Goal: Task Accomplishment & Management: Use online tool/utility

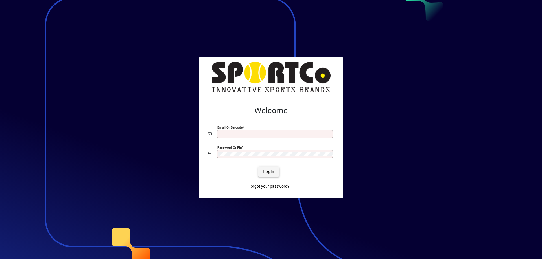
type input "**********"
click at [273, 172] on span "Login" at bounding box center [269, 172] width 12 height 6
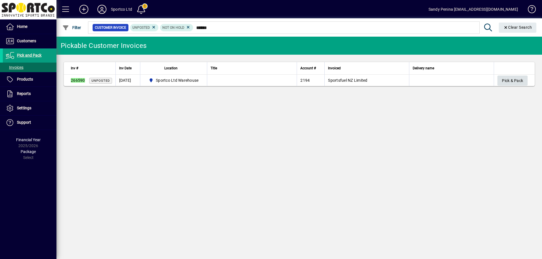
type input "******"
click at [504, 83] on span "Pick & Pack" at bounding box center [512, 80] width 21 height 9
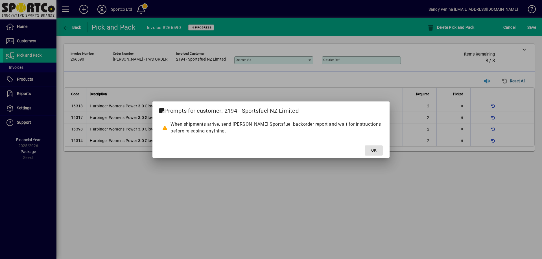
click at [365, 146] on button "OK" at bounding box center [374, 151] width 18 height 10
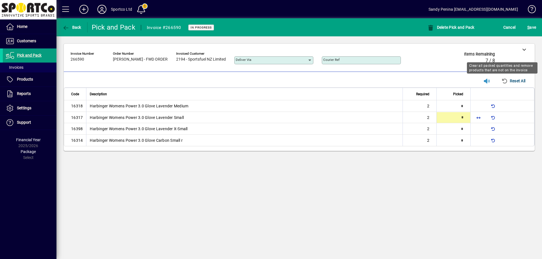
type input "*"
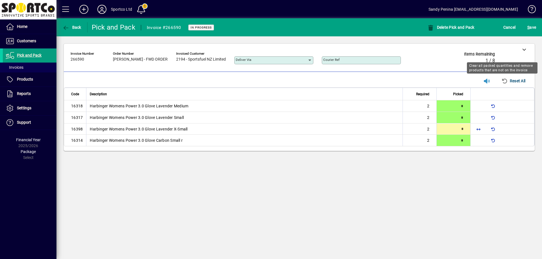
type input "*"
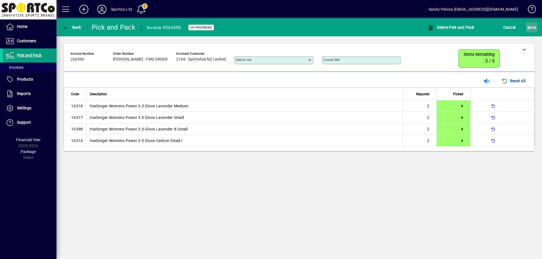
click at [535, 29] on span "S ave" at bounding box center [531, 27] width 9 height 9
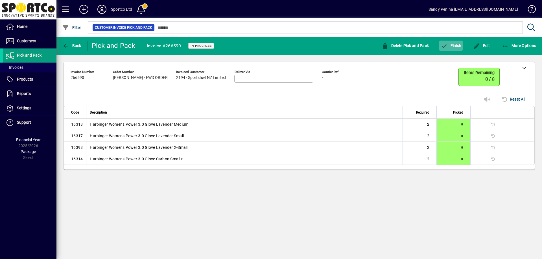
click at [457, 49] on span "button" at bounding box center [450, 46] width 23 height 14
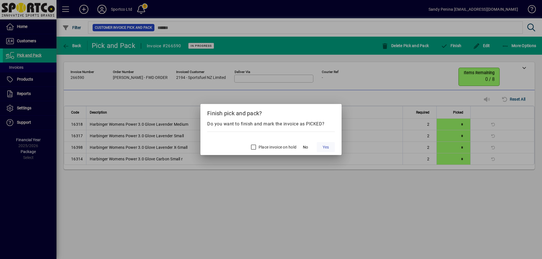
click at [327, 146] on span "Yes" at bounding box center [326, 147] width 6 height 6
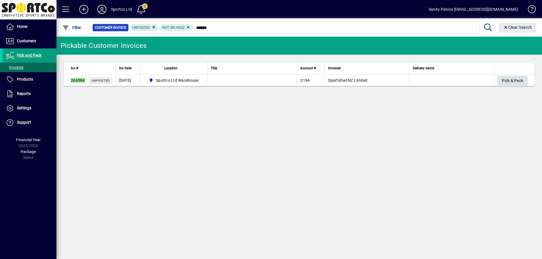
type input "******"
click at [510, 80] on span "Pick & Pack" at bounding box center [512, 80] width 21 height 9
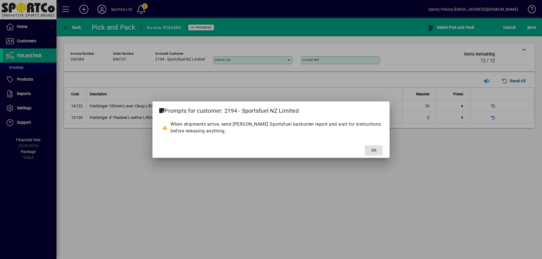
click at [365, 146] on button "OK" at bounding box center [374, 151] width 18 height 10
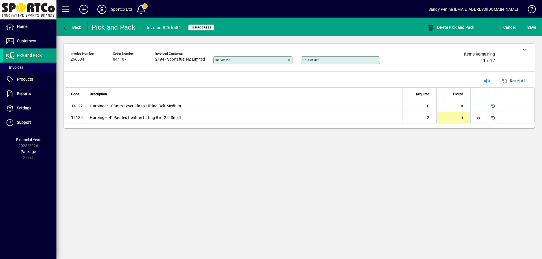
type input "*"
click at [475, 106] on span "button" at bounding box center [479, 106] width 14 height 14
type input "**"
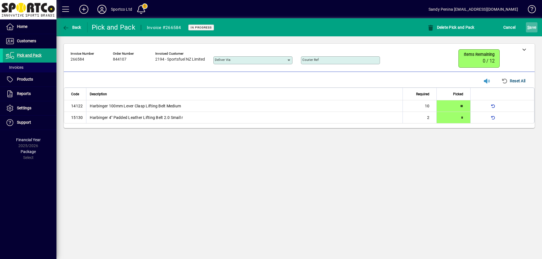
click at [525, 29] on div "S ave" at bounding box center [531, 27] width 21 height 10
click at [529, 30] on span "S ave" at bounding box center [531, 27] width 9 height 9
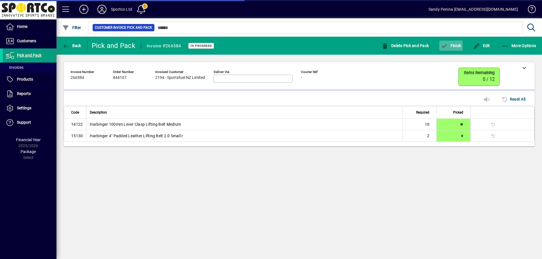
click at [457, 45] on span "Finish" at bounding box center [450, 45] width 21 height 5
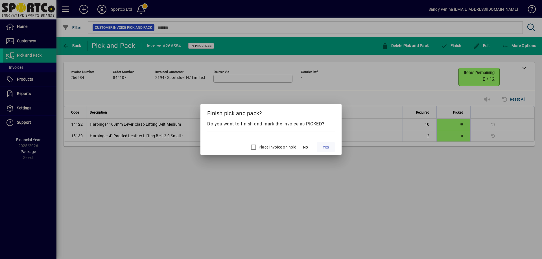
click at [326, 146] on span "Yes" at bounding box center [326, 147] width 6 height 6
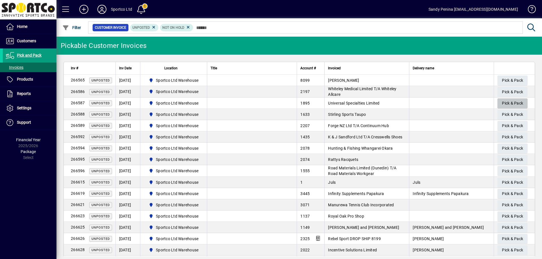
click at [502, 103] on span "Pick & Pack" at bounding box center [512, 103] width 21 height 9
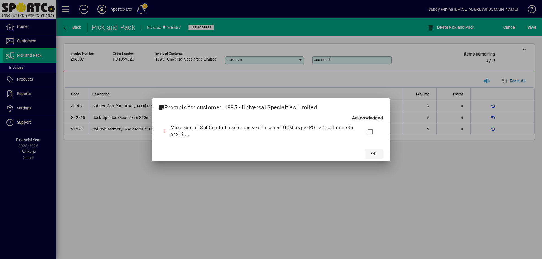
click at [373, 155] on span "OK" at bounding box center [373, 154] width 5 height 6
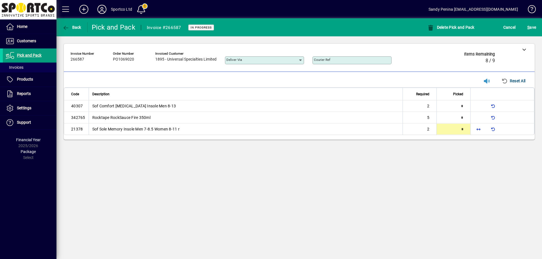
type input "*"
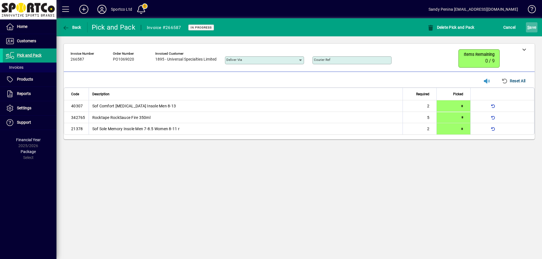
click at [535, 27] on span "S ave" at bounding box center [531, 27] width 9 height 9
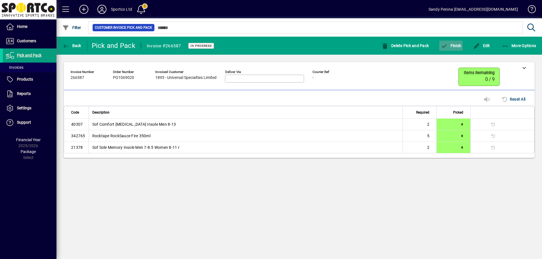
click at [456, 48] on span "Finish" at bounding box center [450, 45] width 21 height 5
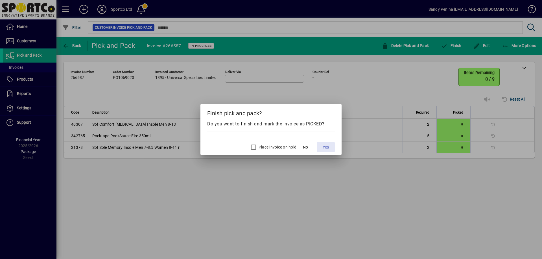
click at [321, 148] on span at bounding box center [326, 148] width 18 height 14
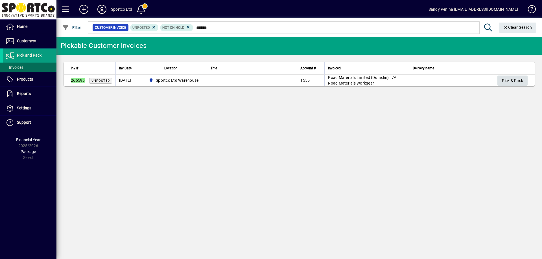
type input "******"
click at [515, 82] on span "Pick & Pack" at bounding box center [512, 80] width 21 height 9
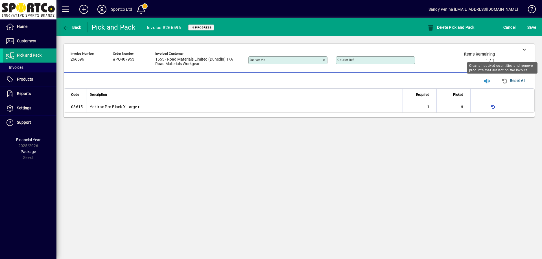
type input "*"
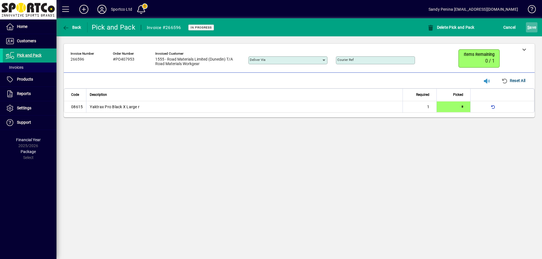
drag, startPoint x: 530, startPoint y: 32, endPoint x: 533, endPoint y: 30, distance: 3.7
click at [533, 30] on button "S ave" at bounding box center [532, 27] width 12 height 10
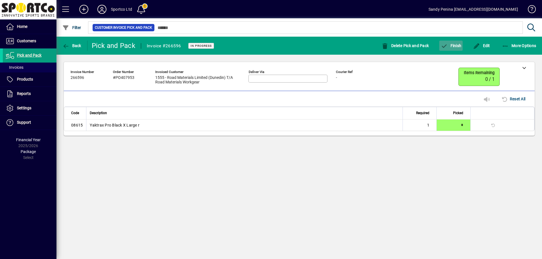
click at [458, 52] on span "button" at bounding box center [450, 46] width 23 height 14
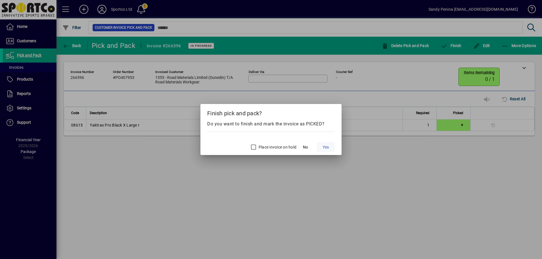
click at [326, 148] on span "Yes" at bounding box center [326, 147] width 6 height 6
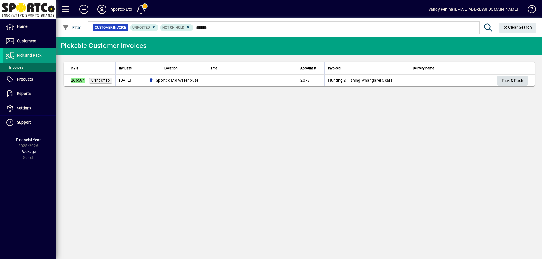
type input "******"
click at [515, 81] on span "Pick & Pack" at bounding box center [512, 80] width 21 height 9
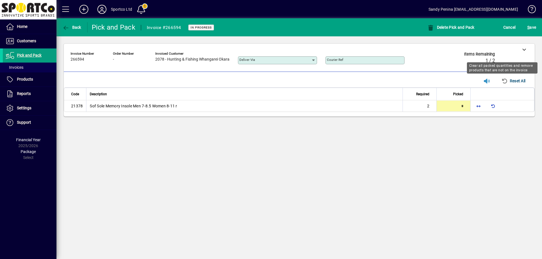
type input "*"
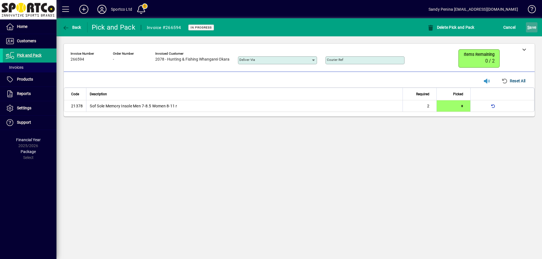
click at [534, 23] on span "S ave" at bounding box center [531, 27] width 9 height 9
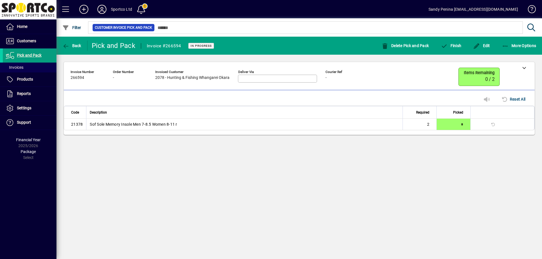
click at [464, 47] on div "Finish" at bounding box center [451, 46] width 32 height 10
click at [460, 47] on span "Finish" at bounding box center [450, 45] width 21 height 5
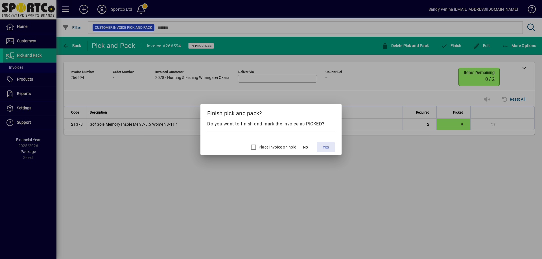
click at [323, 148] on span "Yes" at bounding box center [326, 147] width 6 height 6
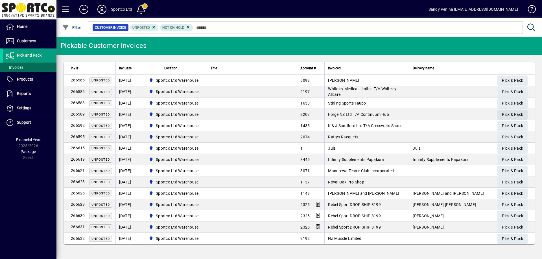
click at [508, 115] on span "Pick & Pack" at bounding box center [512, 114] width 21 height 9
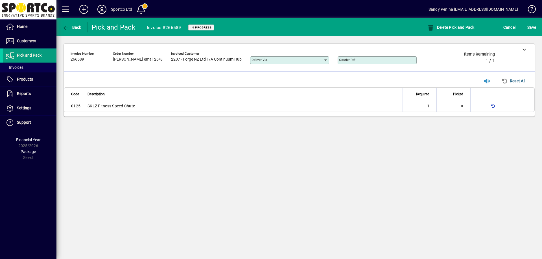
type input "*"
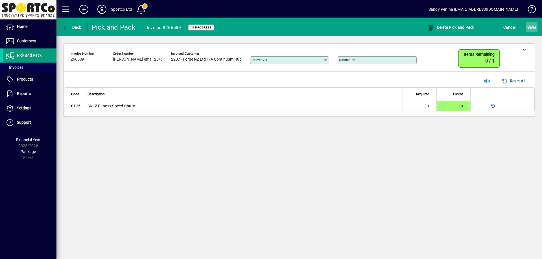
click at [529, 34] on span "submit" at bounding box center [532, 28] width 12 height 14
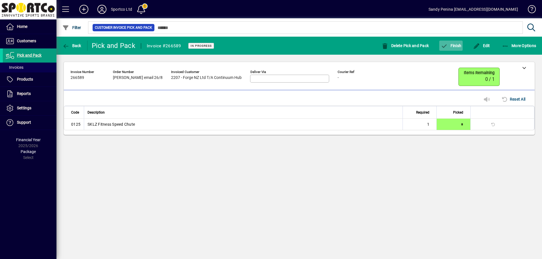
click at [452, 49] on span "button" at bounding box center [450, 46] width 23 height 14
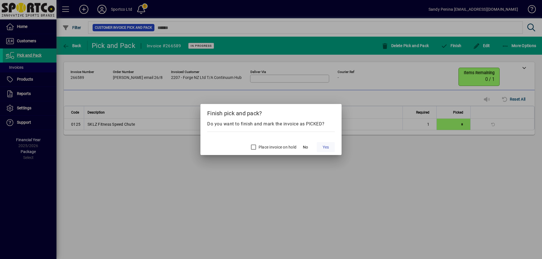
click at [325, 146] on span "Yes" at bounding box center [326, 147] width 6 height 6
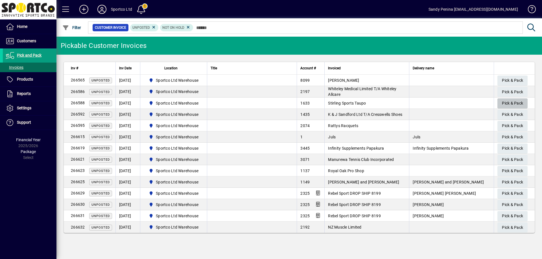
click at [513, 105] on span "Pick & Pack" at bounding box center [512, 103] width 21 height 9
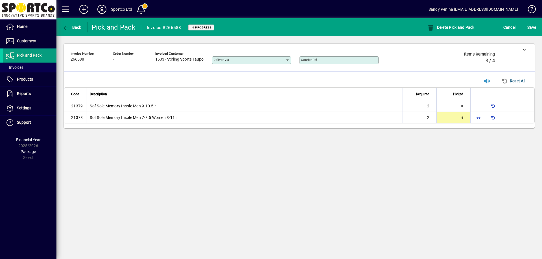
type input "*"
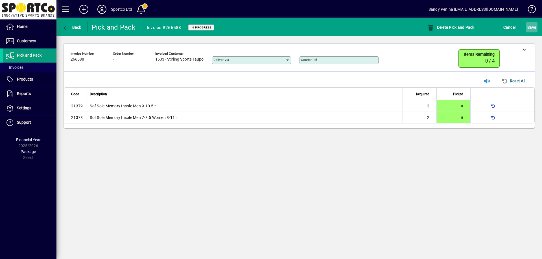
drag, startPoint x: 529, startPoint y: 36, endPoint x: 528, endPoint y: 32, distance: 4.0
click at [529, 35] on app-page-header "**********" at bounding box center [298, 76] width 485 height 117
click at [528, 30] on span "S ave" at bounding box center [531, 27] width 9 height 9
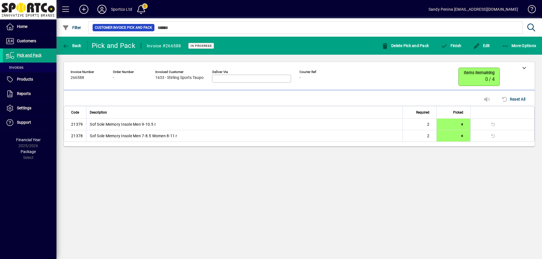
click at [448, 52] on mat-toolbar-row "Back Pick and Pack Invoice #266588 In Progress Delete Pick and Pack Finish Edit…" at bounding box center [298, 46] width 485 height 18
click at [448, 49] on span "button" at bounding box center [450, 46] width 23 height 14
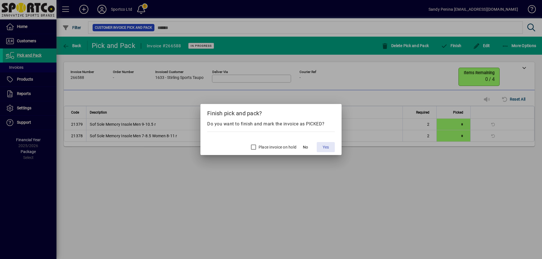
click at [323, 146] on span "Yes" at bounding box center [326, 147] width 6 height 6
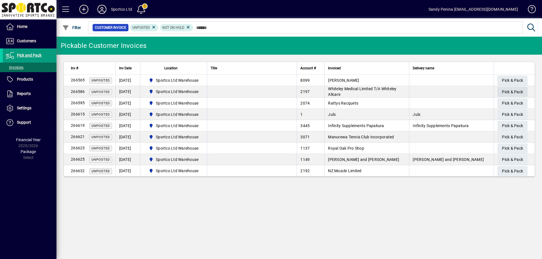
click at [508, 93] on span "Pick & Pack" at bounding box center [512, 91] width 21 height 9
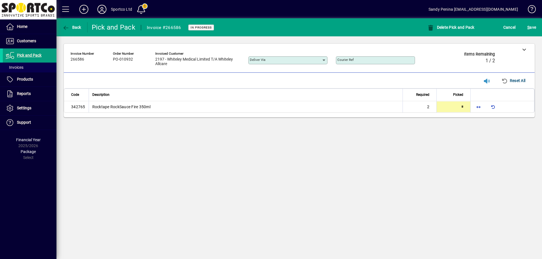
type input "*"
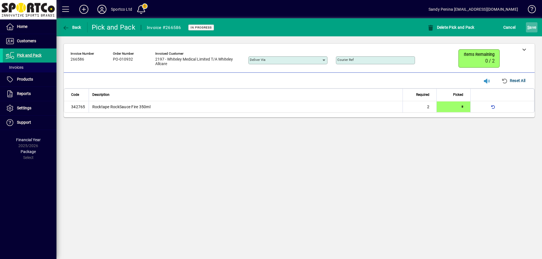
click at [528, 27] on span "S" at bounding box center [528, 27] width 2 height 5
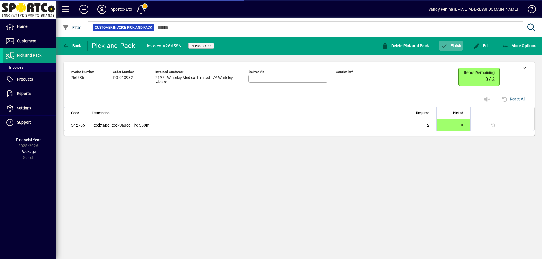
click at [455, 43] on span "button" at bounding box center [450, 46] width 23 height 14
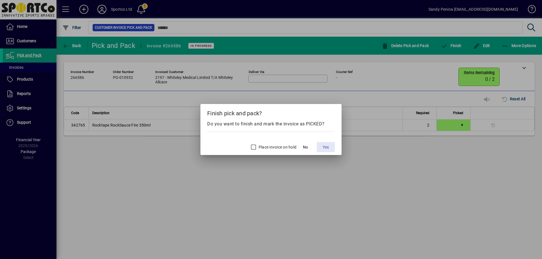
click at [328, 151] on span at bounding box center [326, 148] width 18 height 14
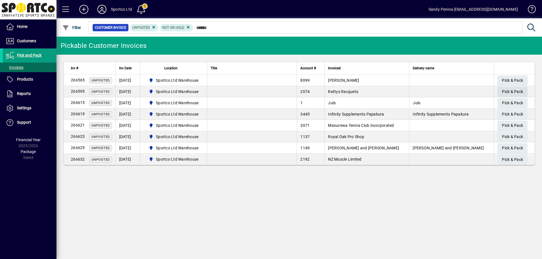
click at [515, 91] on span "Pick & Pack" at bounding box center [512, 91] width 21 height 9
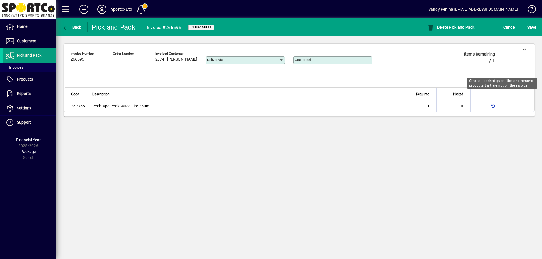
type input "*"
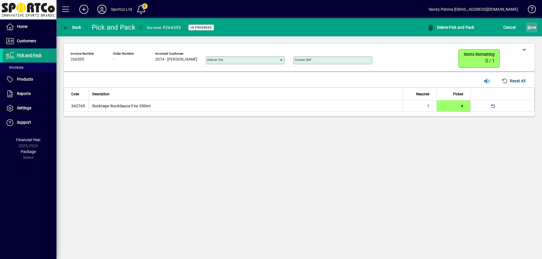
click at [533, 29] on span "S ave" at bounding box center [531, 27] width 9 height 9
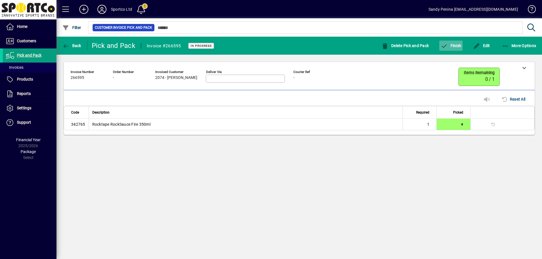
click at [459, 45] on span "Finish" at bounding box center [450, 45] width 21 height 5
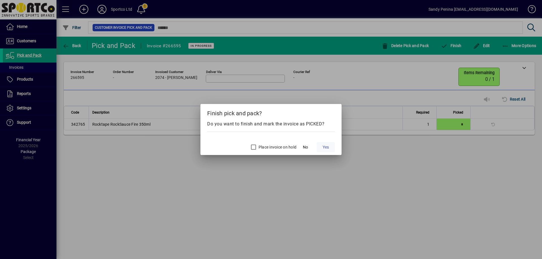
click at [325, 148] on span "Yes" at bounding box center [326, 147] width 6 height 6
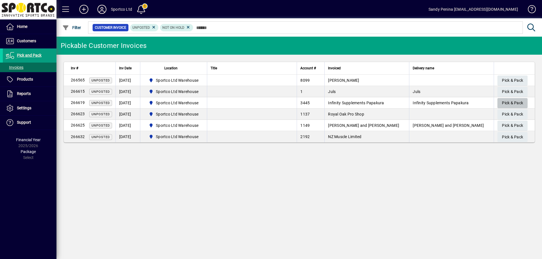
click at [502, 101] on span "Pick & Pack" at bounding box center [512, 102] width 21 height 9
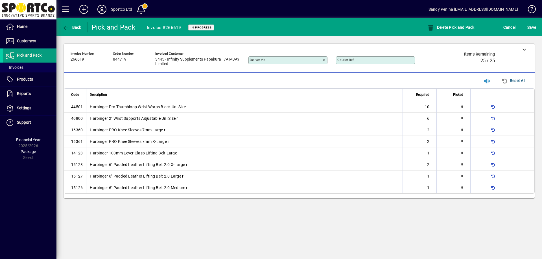
type input "*"
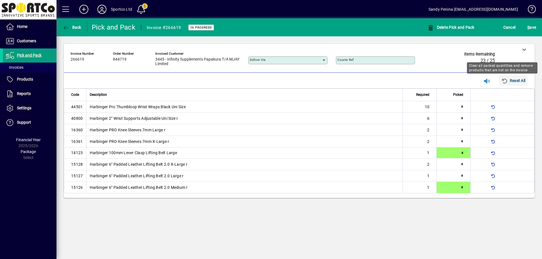
type input "*"
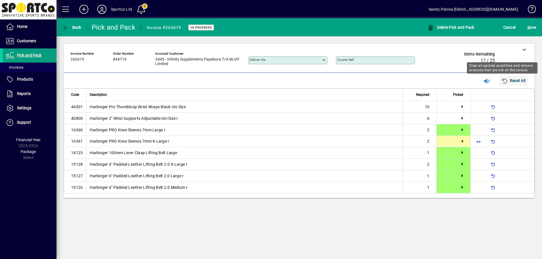
type input "*"
type input "**"
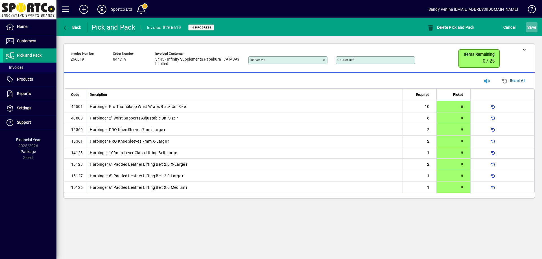
click at [528, 33] on span "submit" at bounding box center [532, 28] width 12 height 14
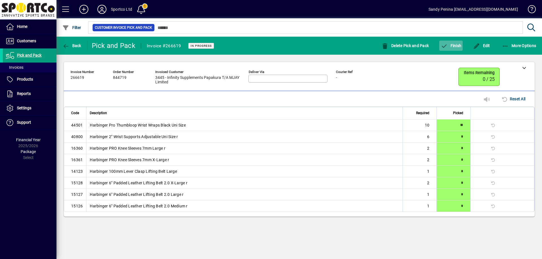
click at [454, 48] on span "button" at bounding box center [450, 46] width 23 height 14
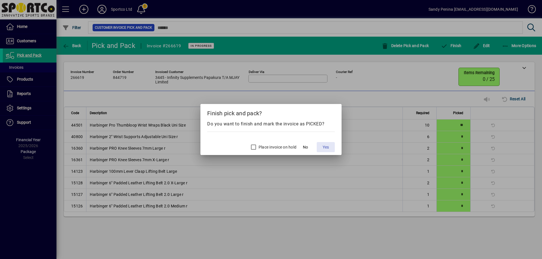
click at [325, 146] on span "Yes" at bounding box center [326, 147] width 6 height 6
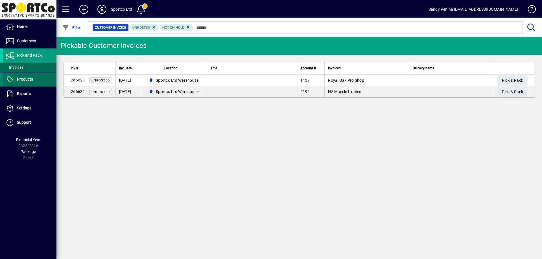
click at [27, 76] on span at bounding box center [30, 80] width 54 height 14
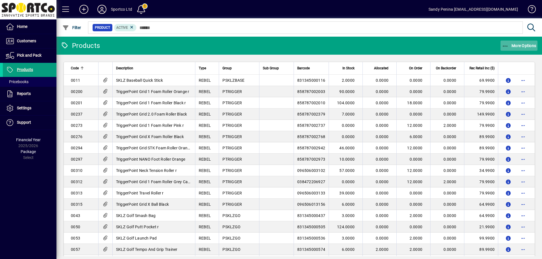
click at [505, 45] on icon "button" at bounding box center [505, 46] width 7 height 6
click at [500, 61] on span "Product Status" at bounding box center [513, 58] width 47 height 7
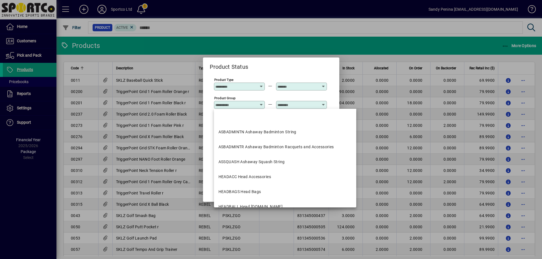
click at [236, 104] on input "Product Group" at bounding box center [235, 105] width 41 height 5
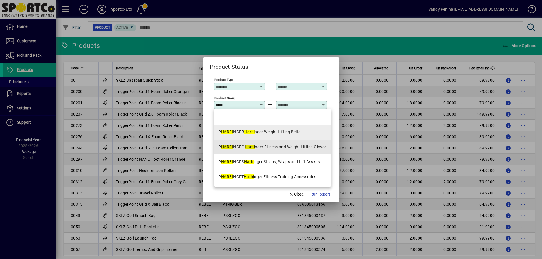
click at [248, 139] on div "P HARBI NGRB Harbi nger Weight Lifting Belts P HARBI NGRG Harbi nger Fitness an…" at bounding box center [272, 148] width 117 height 78
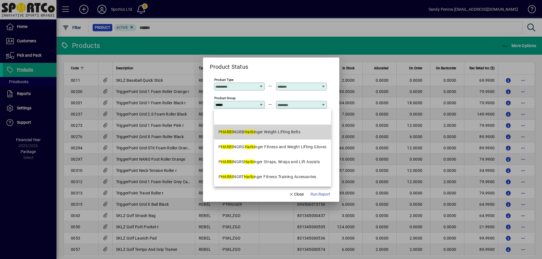
click at [251, 130] on em "Harbi" at bounding box center [249, 132] width 10 height 5
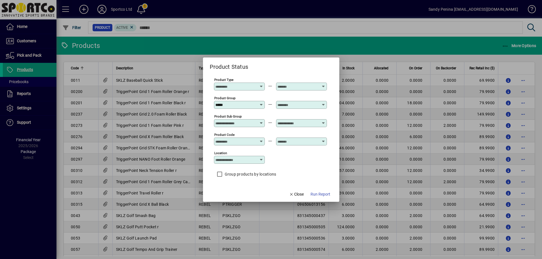
type input "**********"
click at [290, 104] on input "text" at bounding box center [297, 105] width 41 height 5
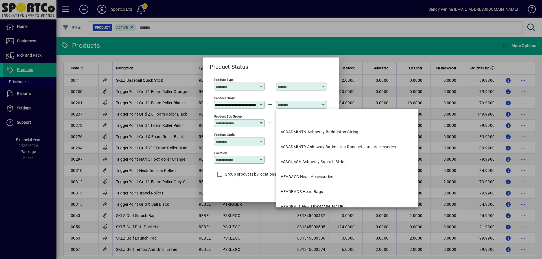
scroll to position [0, 0]
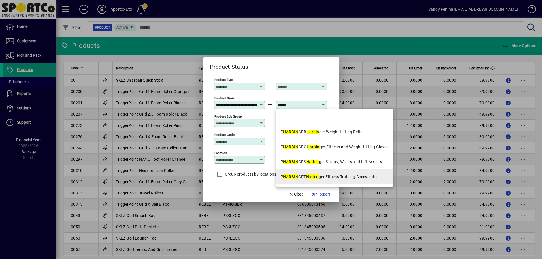
click at [321, 171] on mat-option "P HARBIN GRT Harbin ger Fitness Training Accessories" at bounding box center [334, 177] width 117 height 15
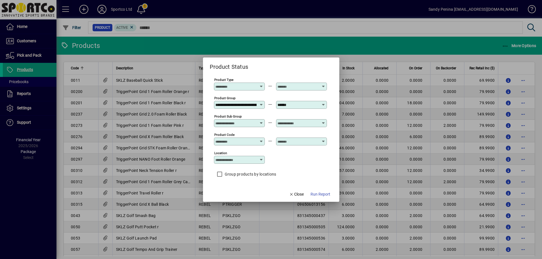
type input "**********"
click at [319, 193] on span "Run Report" at bounding box center [320, 195] width 20 height 6
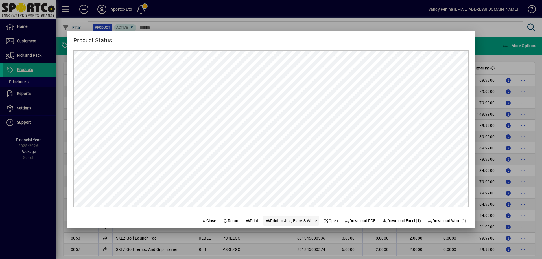
scroll to position [0, 0]
click at [250, 220] on span "Print" at bounding box center [252, 221] width 14 height 6
click at [212, 219] on span "button" at bounding box center [208, 221] width 19 height 14
